Goal: Transaction & Acquisition: Purchase product/service

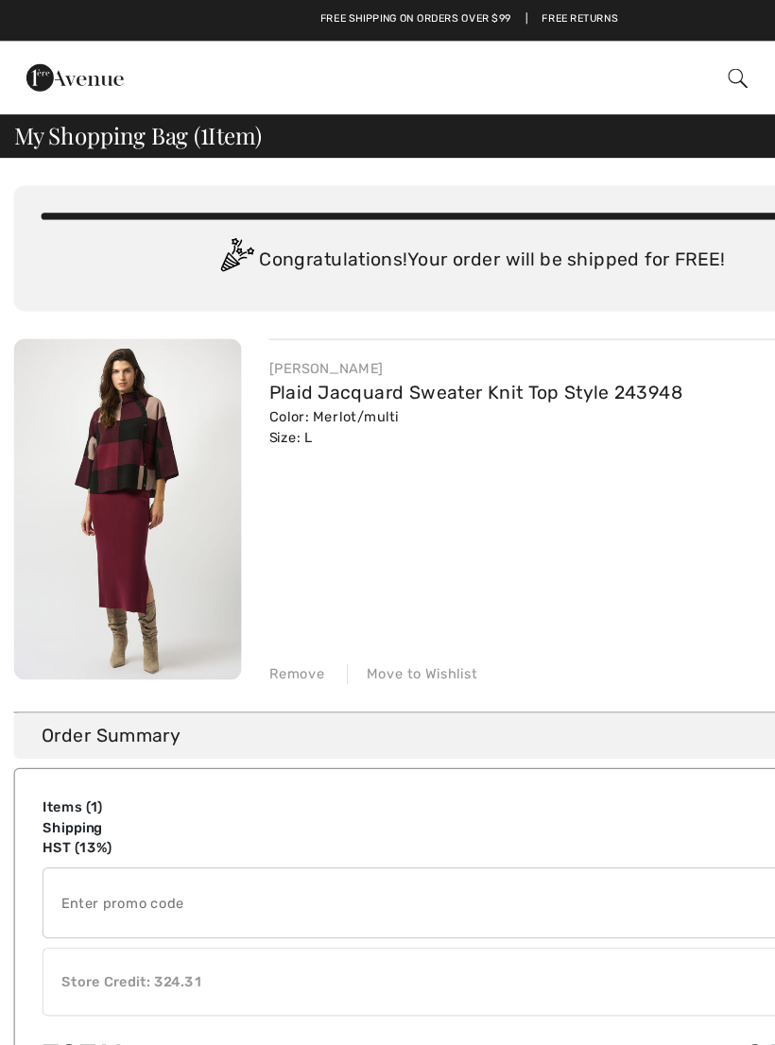
click at [607, 65] on img at bounding box center [609, 65] width 16 height 16
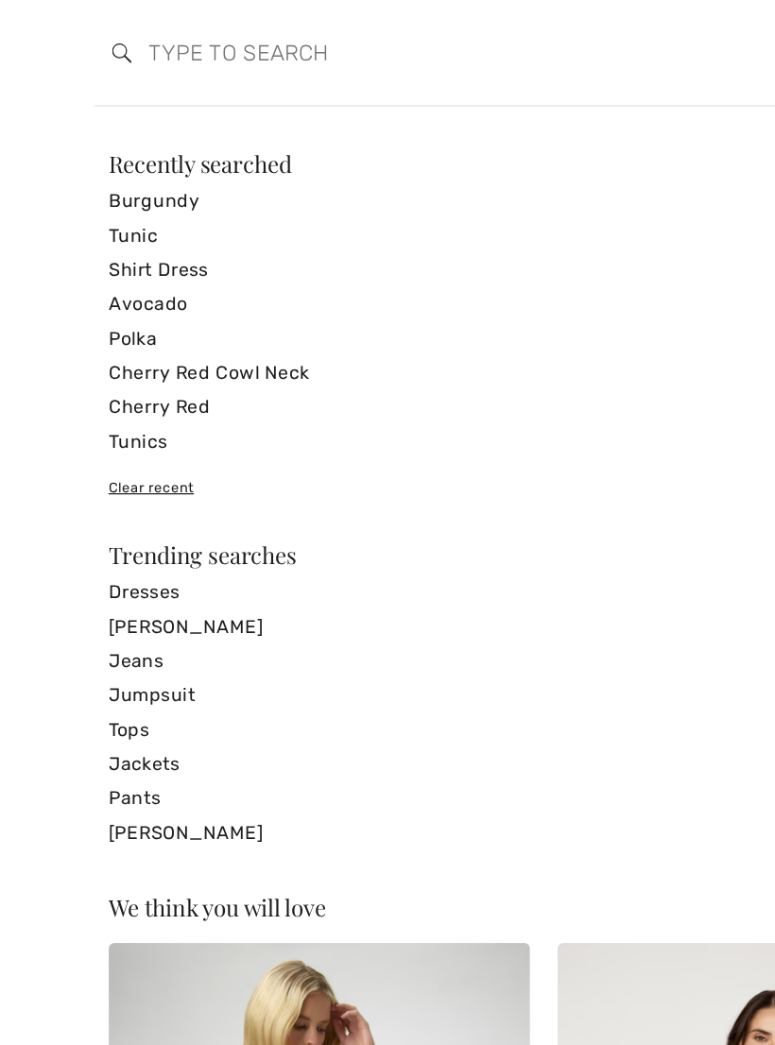
click at [138, 174] on link "Burgundy" at bounding box center [387, 166] width 595 height 28
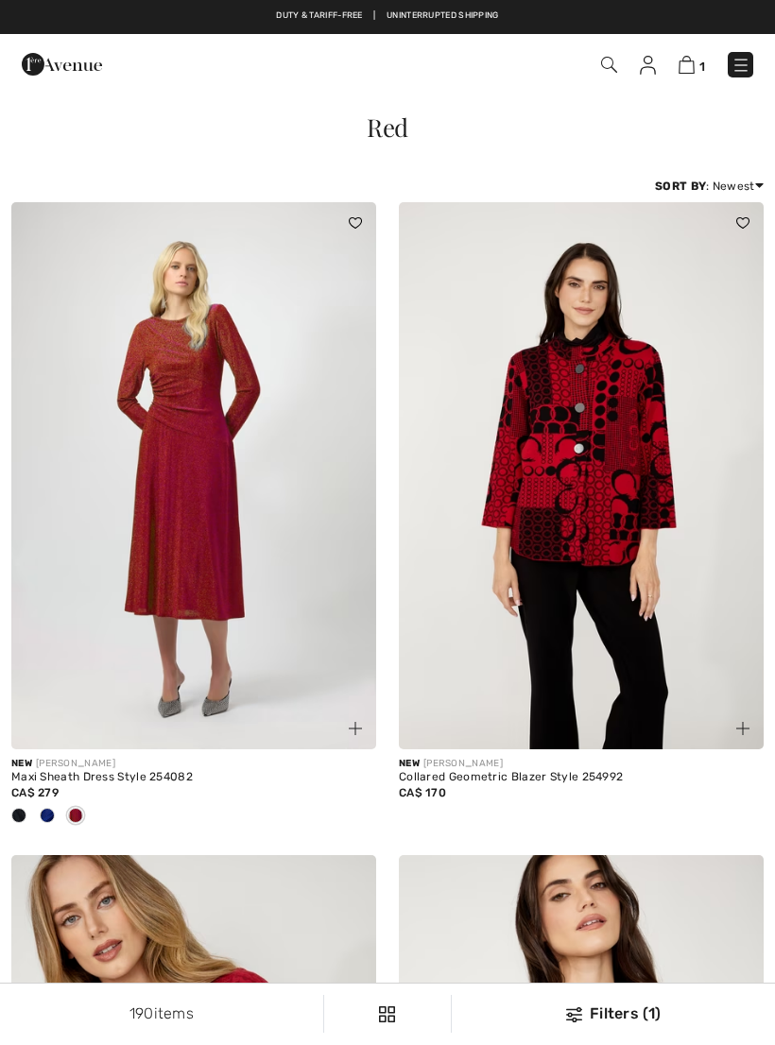
checkbox input "true"
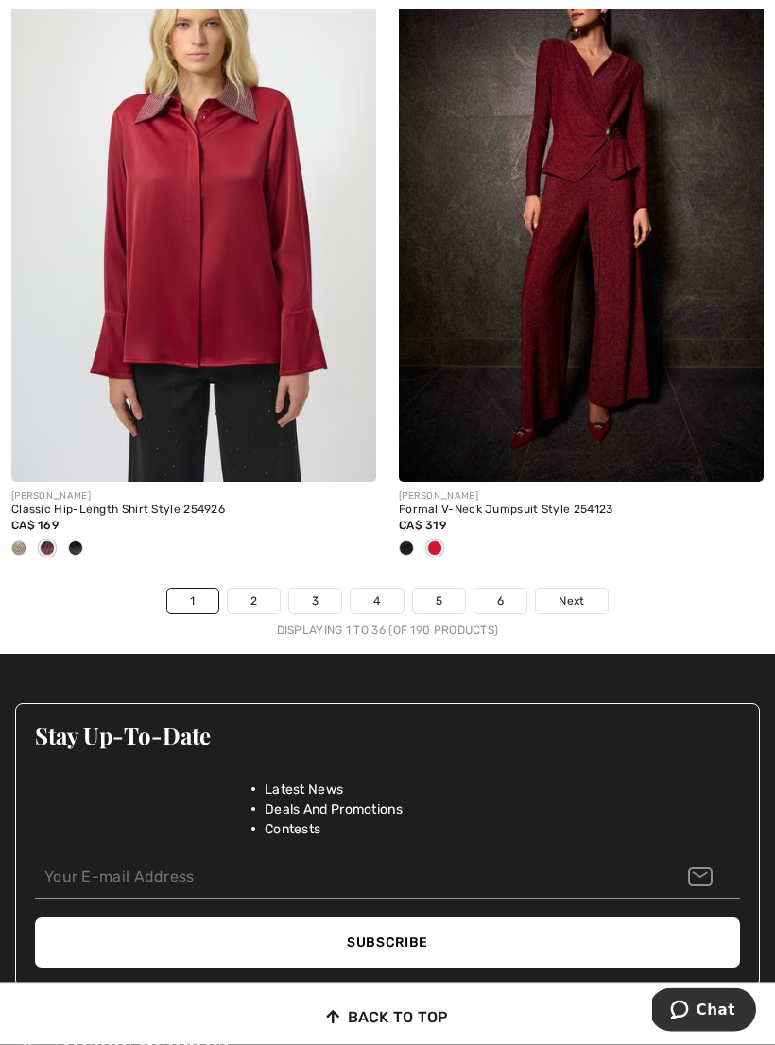
scroll to position [11687, 0]
click at [573, 593] on span "Next" at bounding box center [572, 601] width 26 height 17
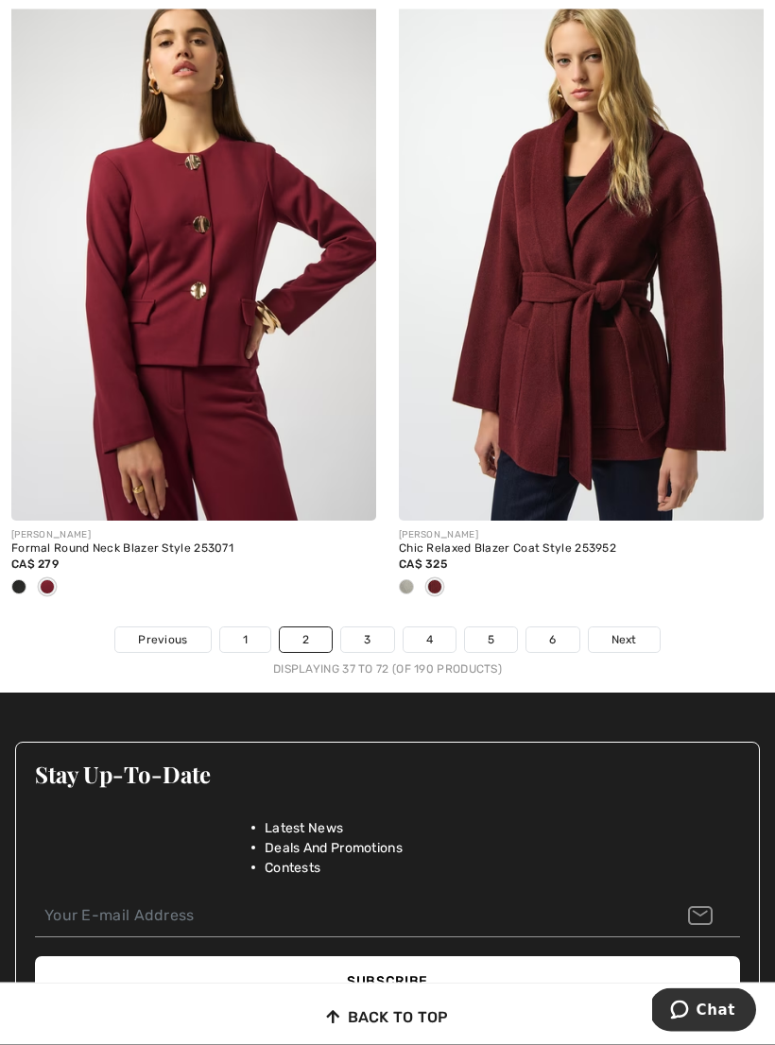
scroll to position [11617, 0]
click at [625, 631] on span "Next" at bounding box center [625, 639] width 26 height 17
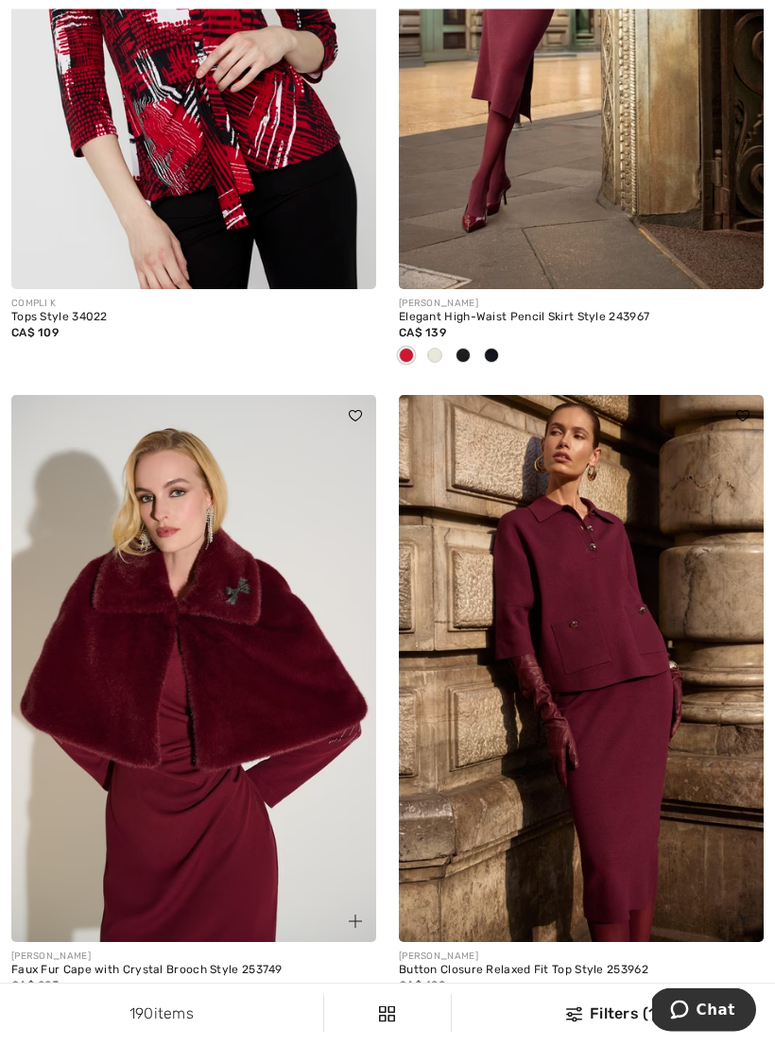
scroll to position [460, 0]
click at [565, 532] on img at bounding box center [581, 668] width 365 height 547
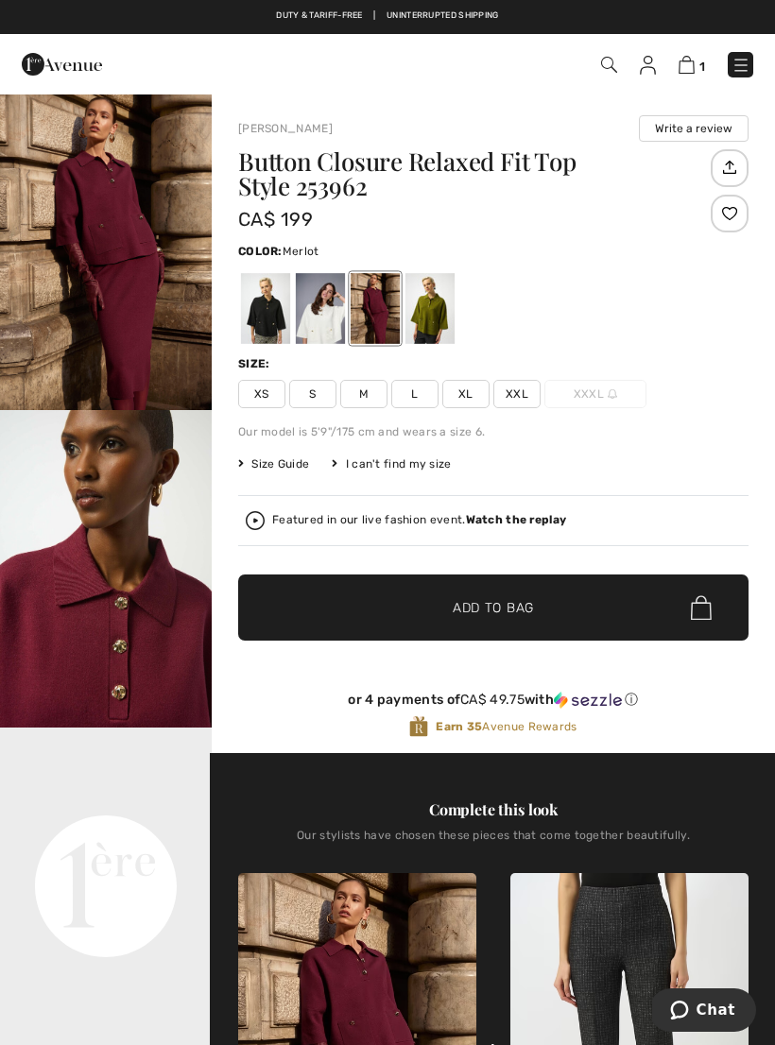
click at [504, 524] on strong "Watch the replay" at bounding box center [516, 519] width 101 height 13
